Goal: Register for event/course

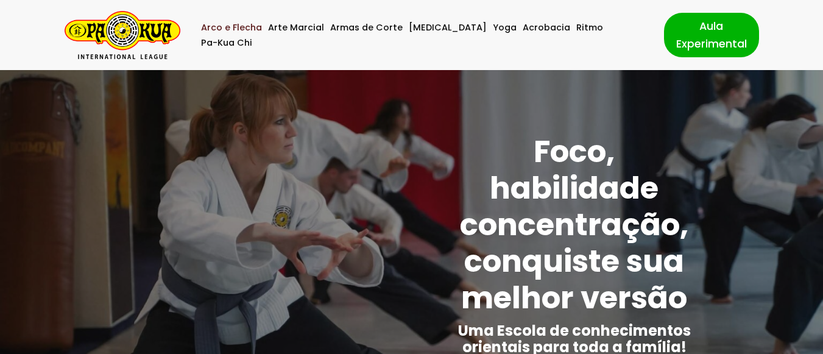
click at [252, 35] on link "Arco e Flecha" at bounding box center [231, 27] width 61 height 15
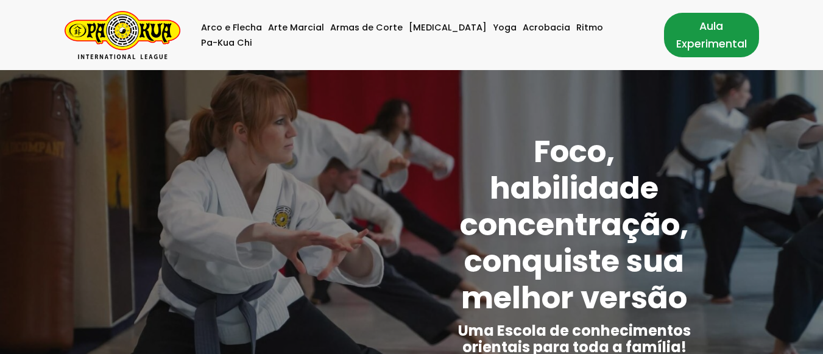
click at [674, 37] on link "Aula Experimental" at bounding box center [711, 35] width 95 height 44
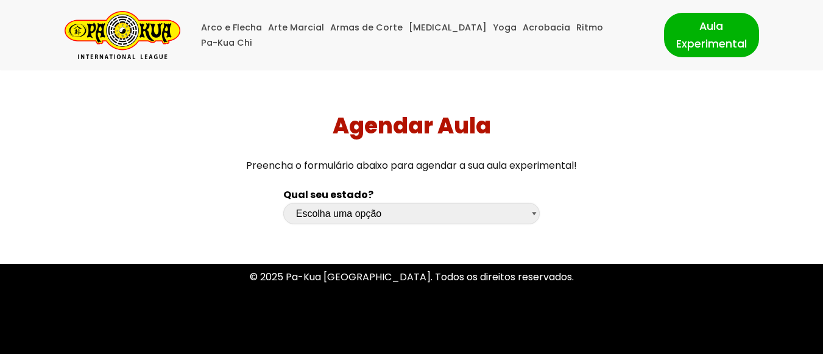
click at [538, 212] on select "Escolha uma opção [GEOGRAPHIC_DATA] [GEOGRAPHIC_DATA] [GEOGRAPHIC_DATA] [GEOGRA…" at bounding box center [411, 213] width 257 height 21
select select "sp"
click at [283, 203] on select "Escolha uma opção [GEOGRAPHIC_DATA] [GEOGRAPHIC_DATA] [GEOGRAPHIC_DATA] [GEOGRA…" at bounding box center [411, 213] width 257 height 21
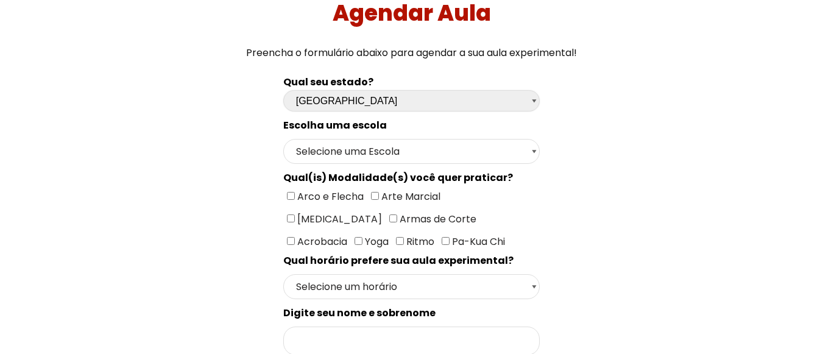
scroll to position [122, 0]
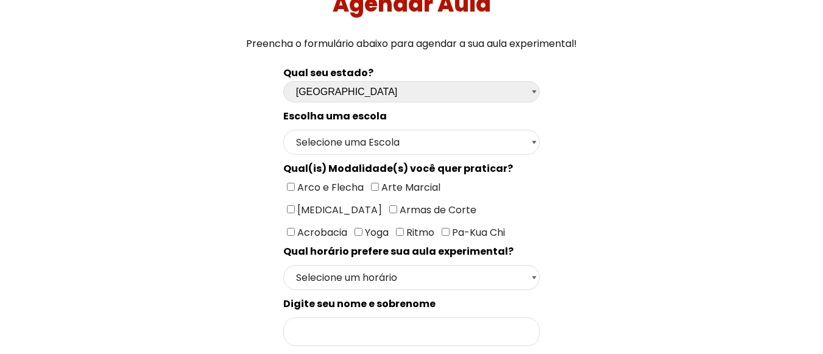
click at [291, 188] on input"] "Arco e Flecha" at bounding box center [291, 187] width 8 height 8
checkbox input"] "true"
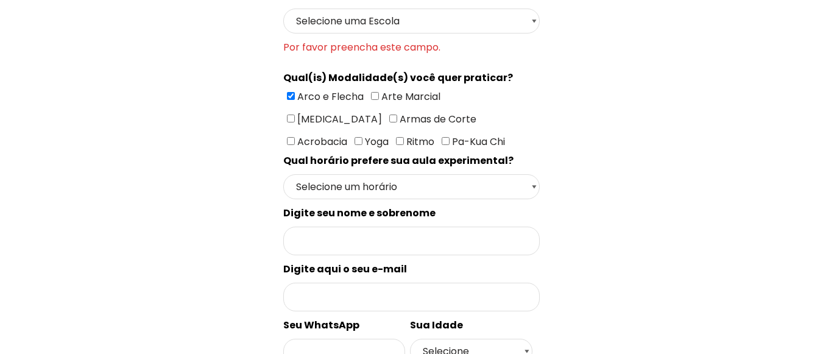
scroll to position [244, 0]
click at [530, 193] on select "Selecione um horário Manhã Tarde Noite" at bounding box center [411, 186] width 257 height 25
select select "Tarde"
click at [283, 174] on select "Selecione um horário Manhã Tarde Noite" at bounding box center [411, 186] width 257 height 25
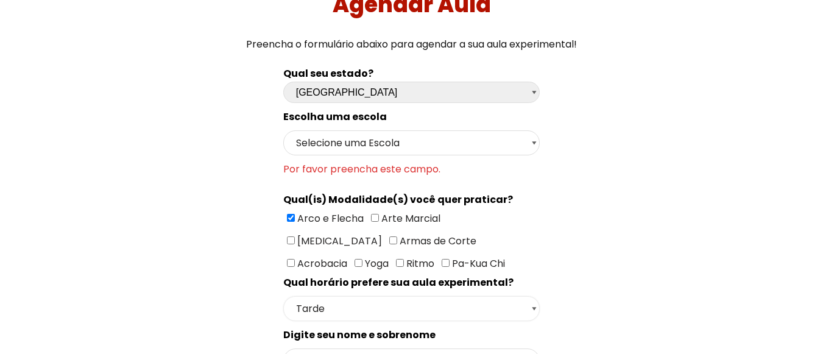
scroll to position [122, 0]
click at [533, 144] on select "Selecione uma Escola [GEOGRAPHIC_DATA] - Escola [GEOGRAPHIC_DATA] - [GEOGRAPHIC…" at bounding box center [411, 142] width 257 height 25
select select "São Paulo - Escola [PERSON_NAME]"
click at [283, 130] on select "Selecione uma Escola [GEOGRAPHIC_DATA] - Escola [GEOGRAPHIC_DATA] - [GEOGRAPHIC…" at bounding box center [411, 142] width 257 height 25
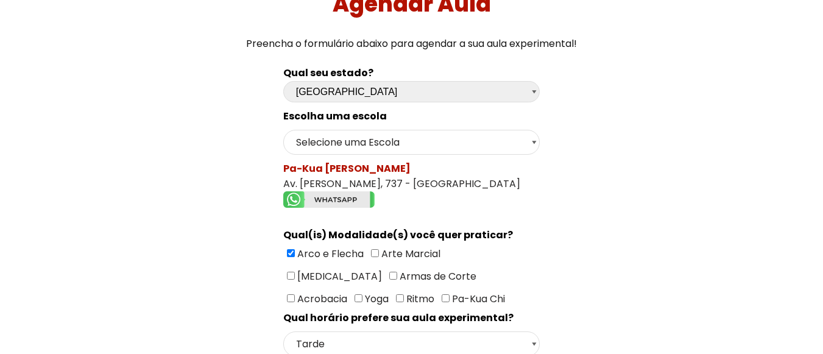
click at [347, 199] on img "Formulário de contacto" at bounding box center [328, 199] width 91 height 16
